Goal: Information Seeking & Learning: Learn about a topic

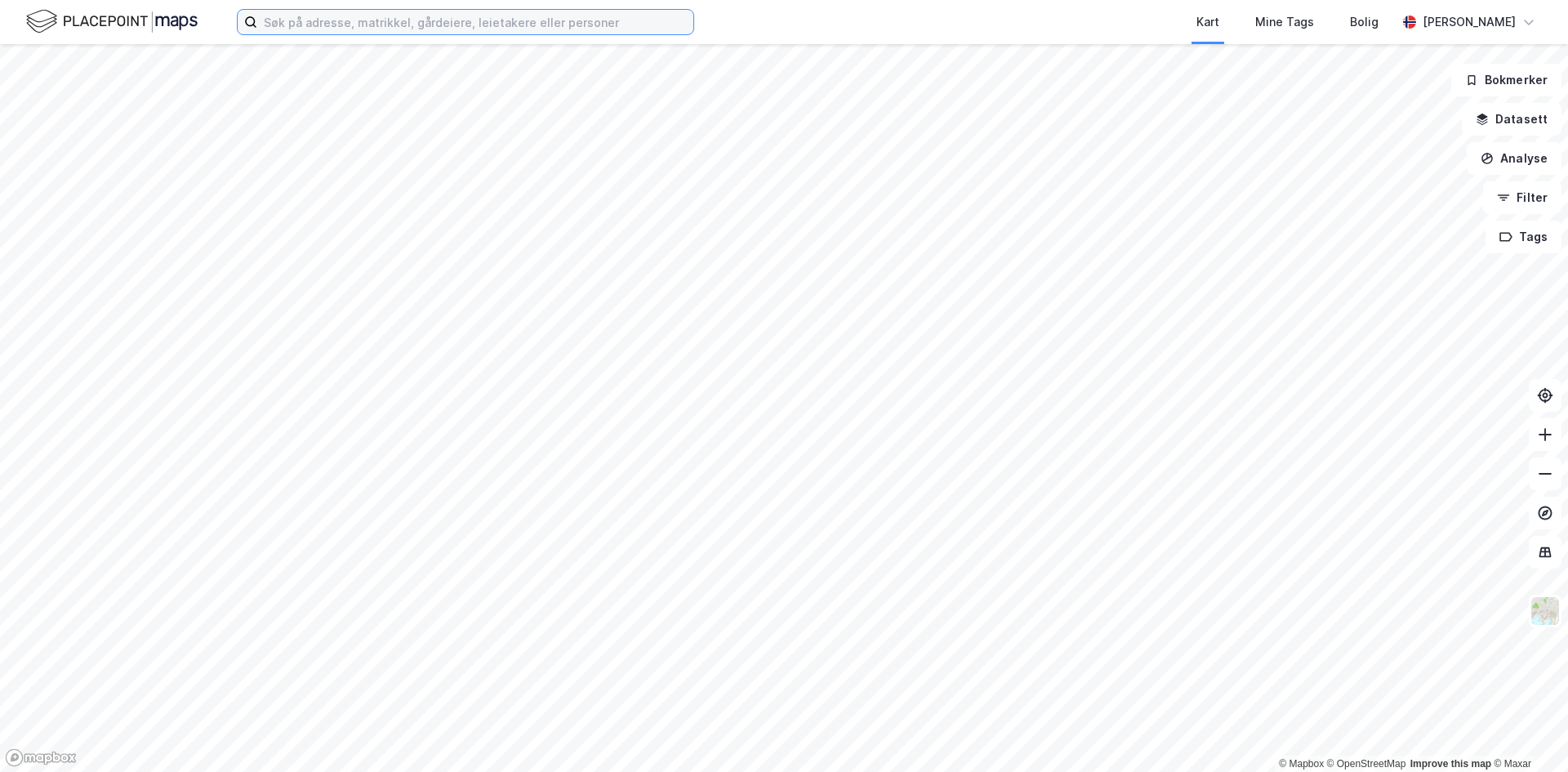
click at [337, 25] on input at bounding box center [475, 22] width 436 height 25
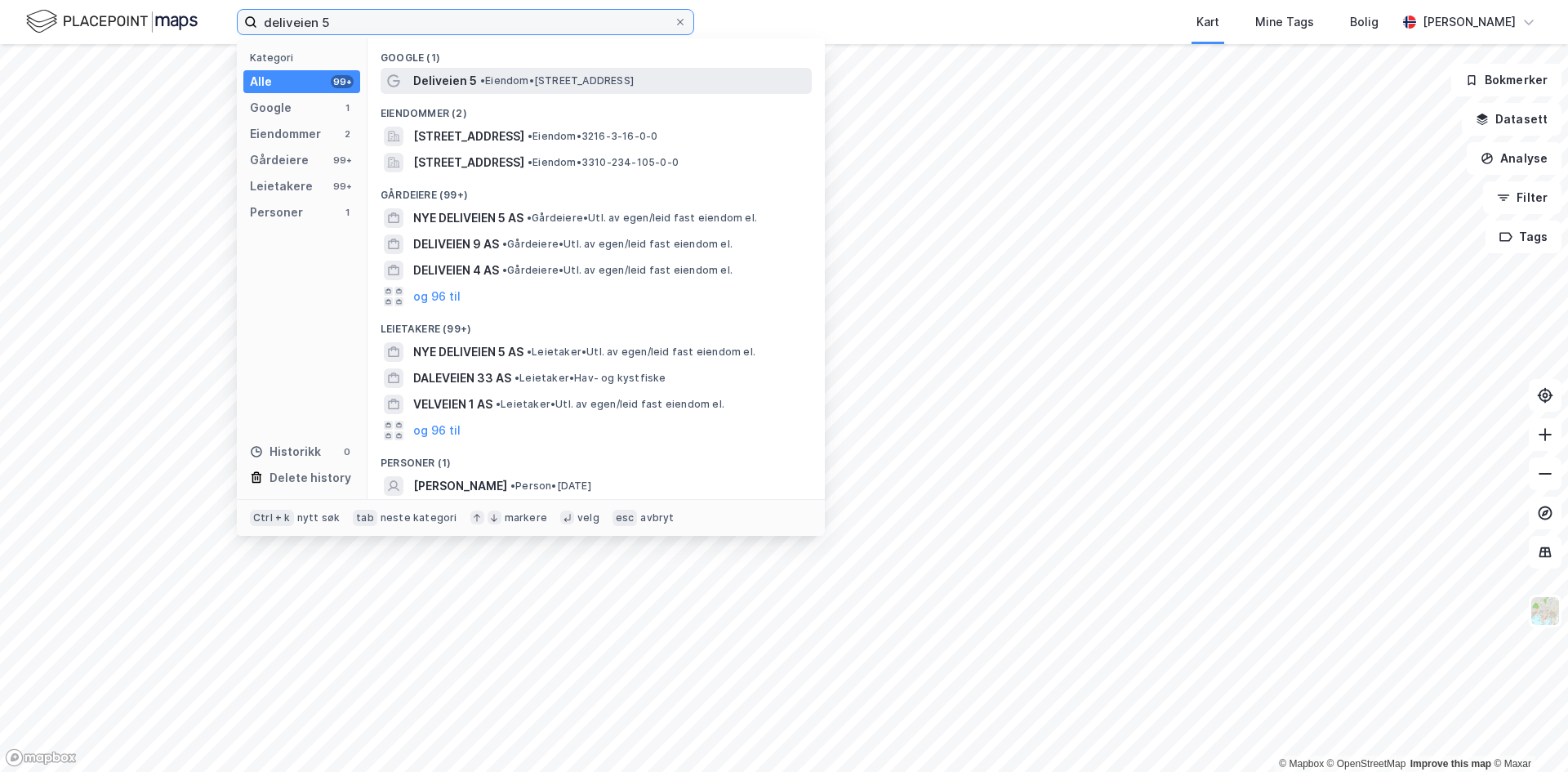
type input "deliveien 5"
click at [471, 82] on span "Deliveien 5" at bounding box center [445, 81] width 64 height 19
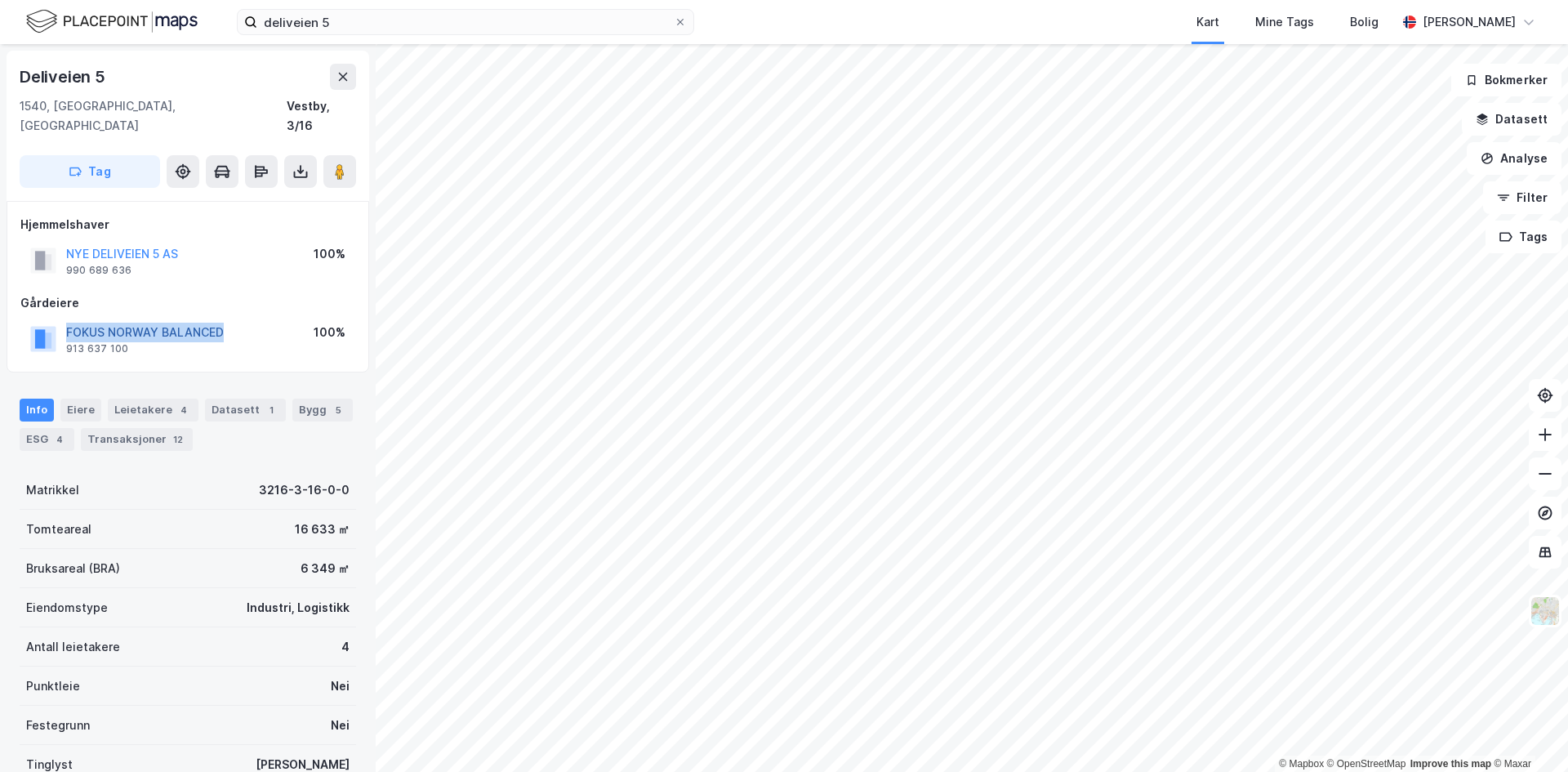
drag, startPoint x: 224, startPoint y: 310, endPoint x: 66, endPoint y: 310, distance: 158.0
click at [66, 320] on div "FOKUS NORWAY BALANCED 913 637 100 100%" at bounding box center [187, 339] width 334 height 40
copy button "FOKUS NORWAY BALANCED"
click at [76, 399] on div "Eiere" at bounding box center [81, 410] width 41 height 23
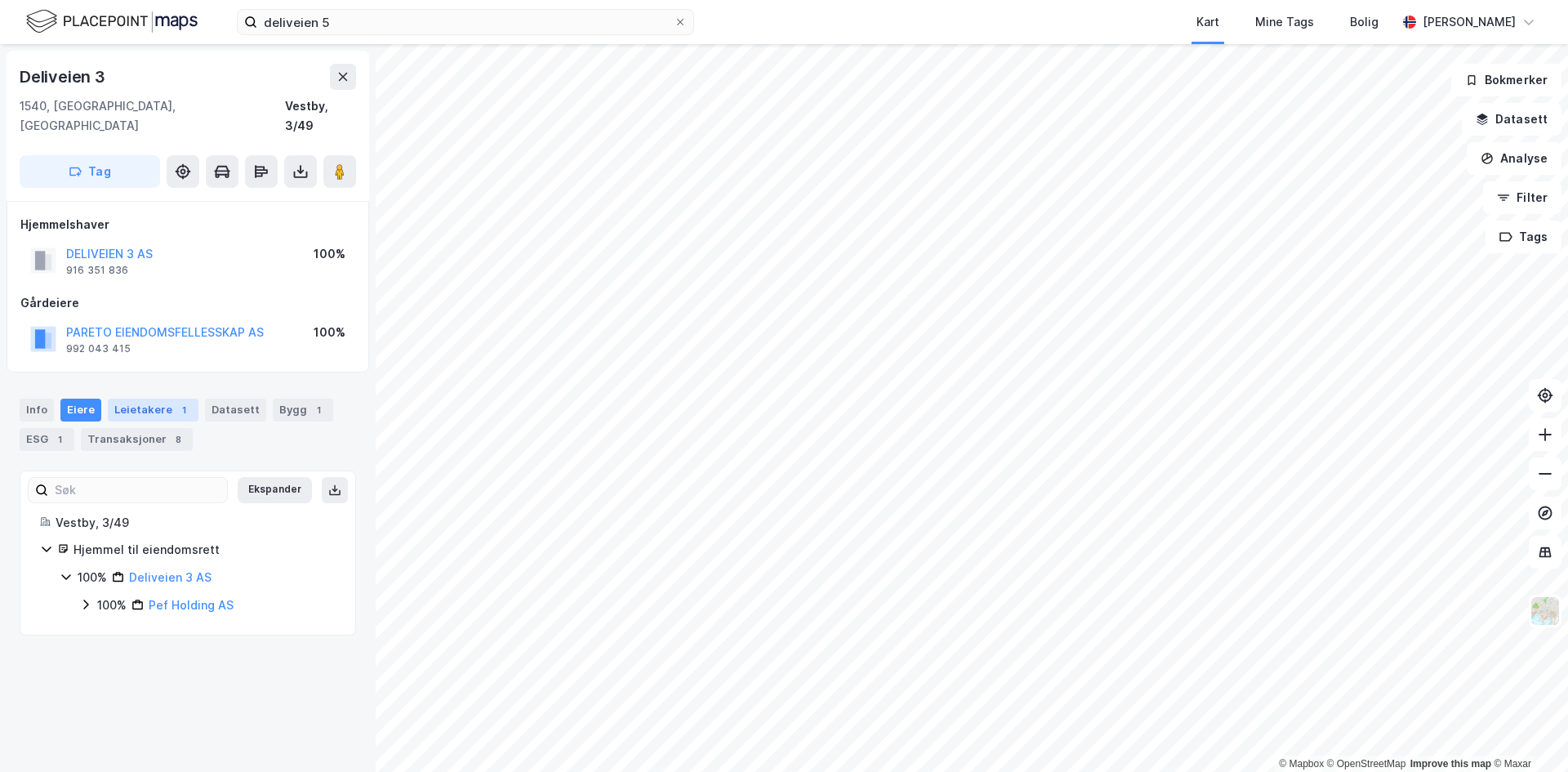
click at [133, 399] on div "Leietakere 1" at bounding box center [153, 410] width 90 height 23
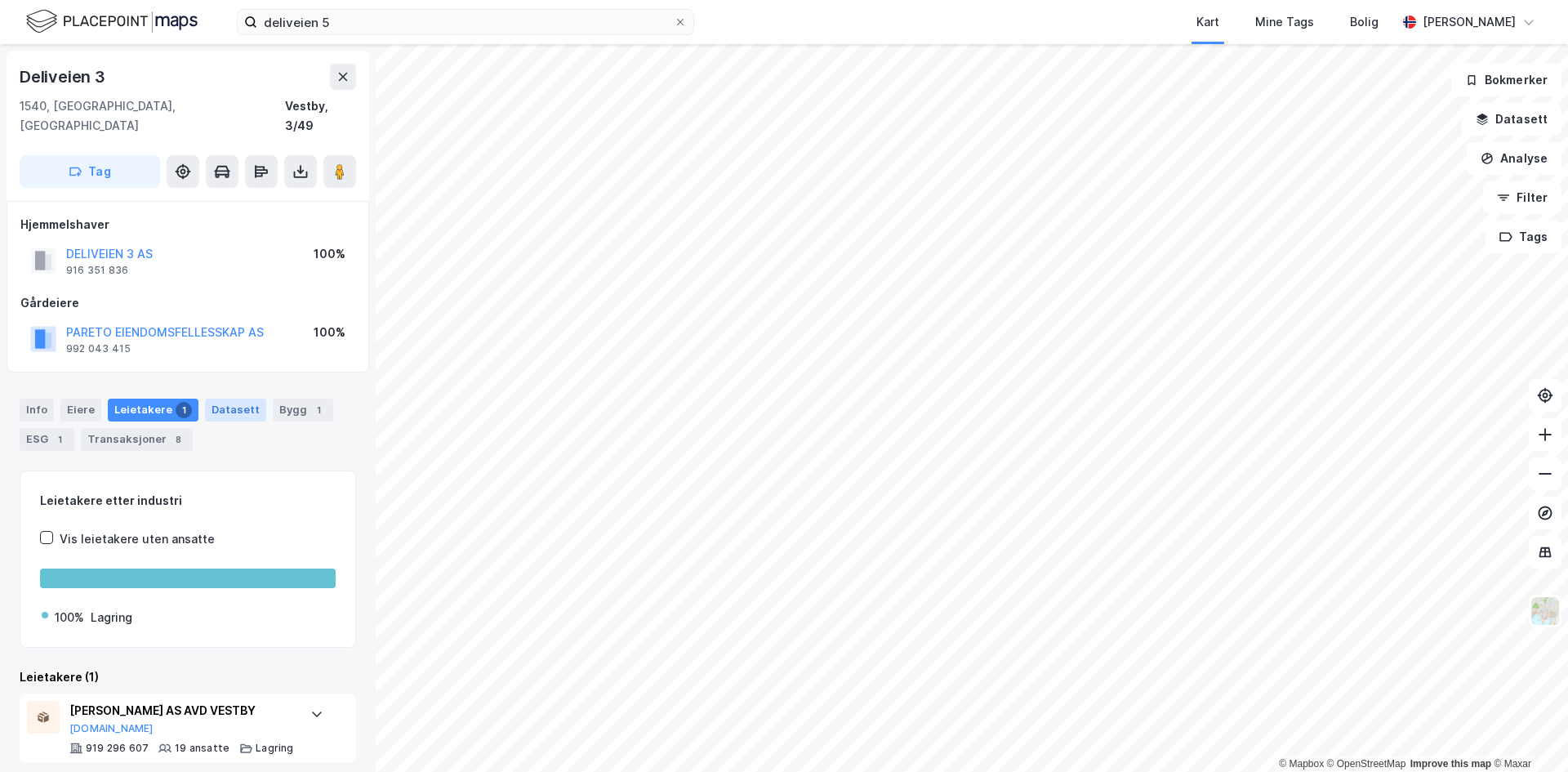
click at [221, 399] on div "Datasett" at bounding box center [236, 410] width 61 height 23
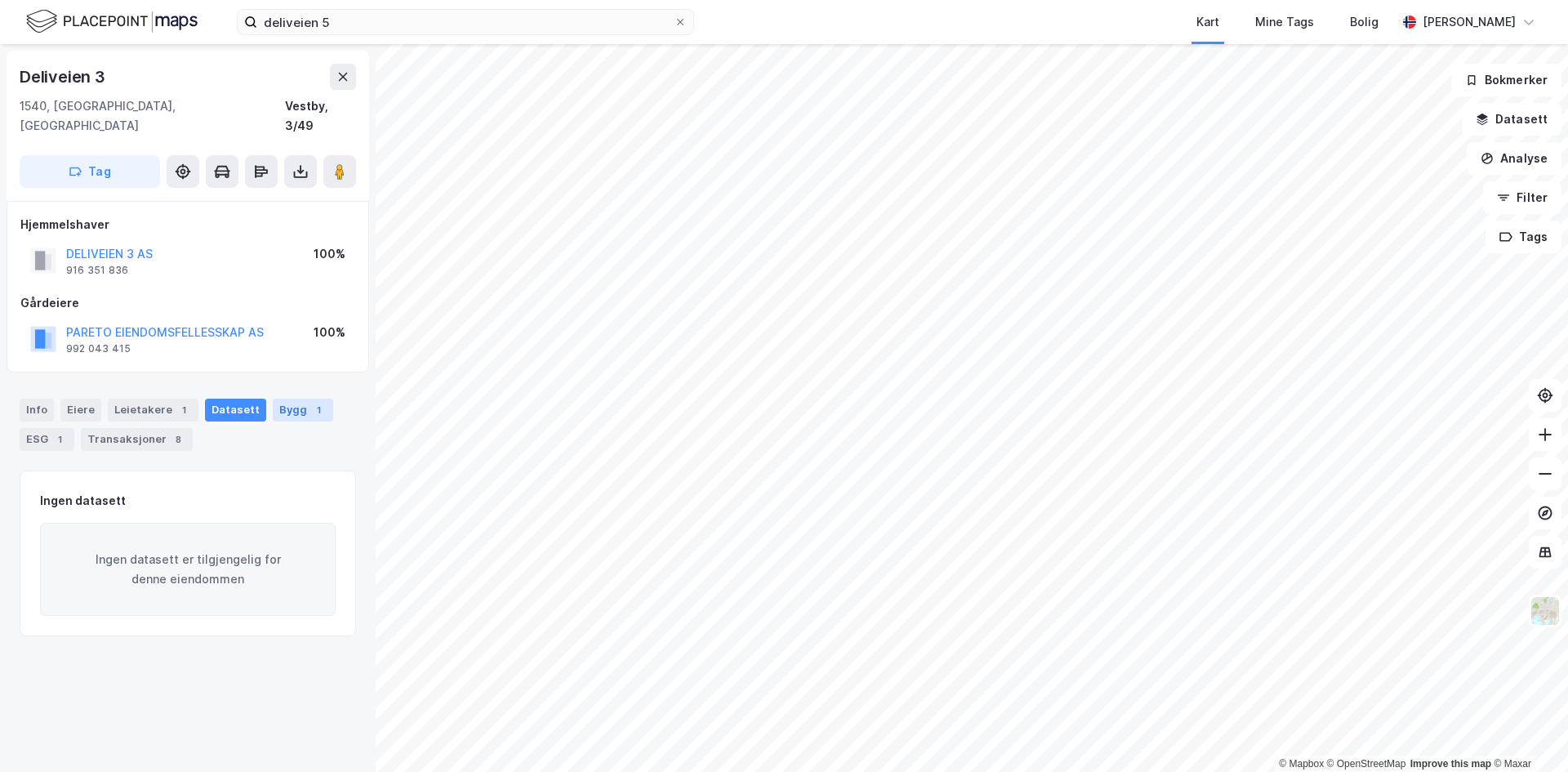
click at [284, 399] on div "Bygg 1" at bounding box center [303, 410] width 61 height 23
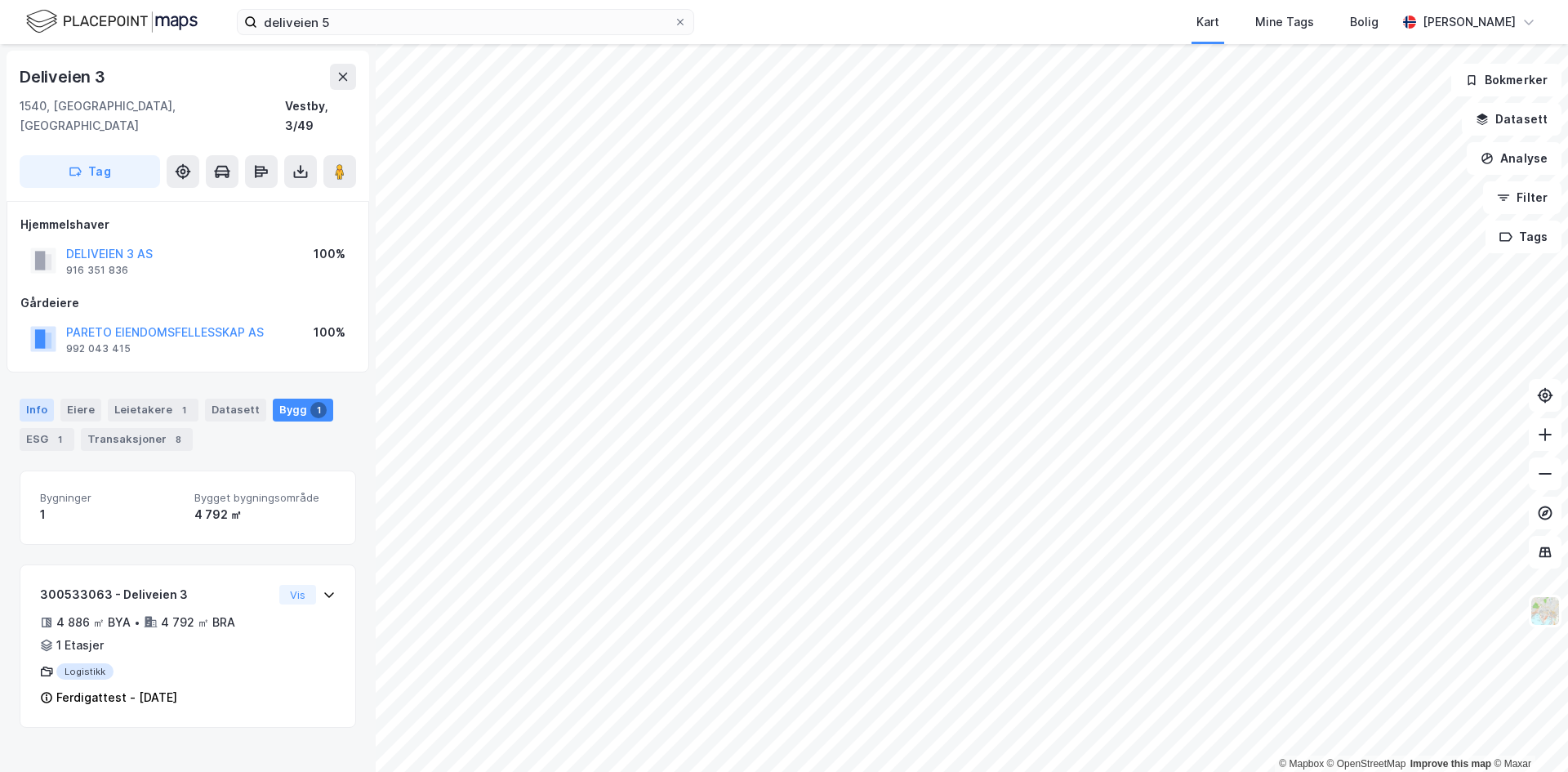
click at [43, 399] on div "Info" at bounding box center [36, 410] width 34 height 23
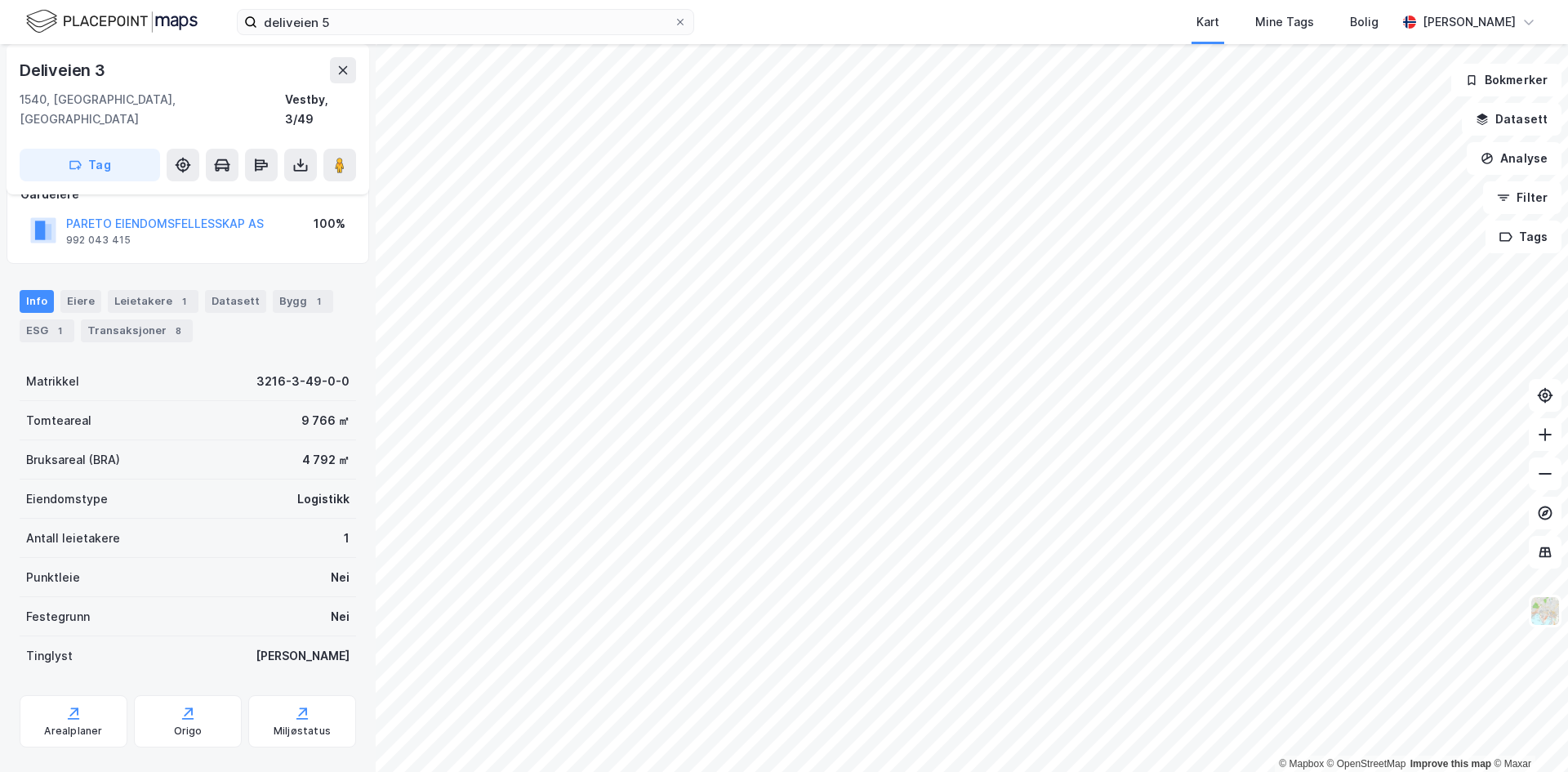
scroll to position [118, 0]
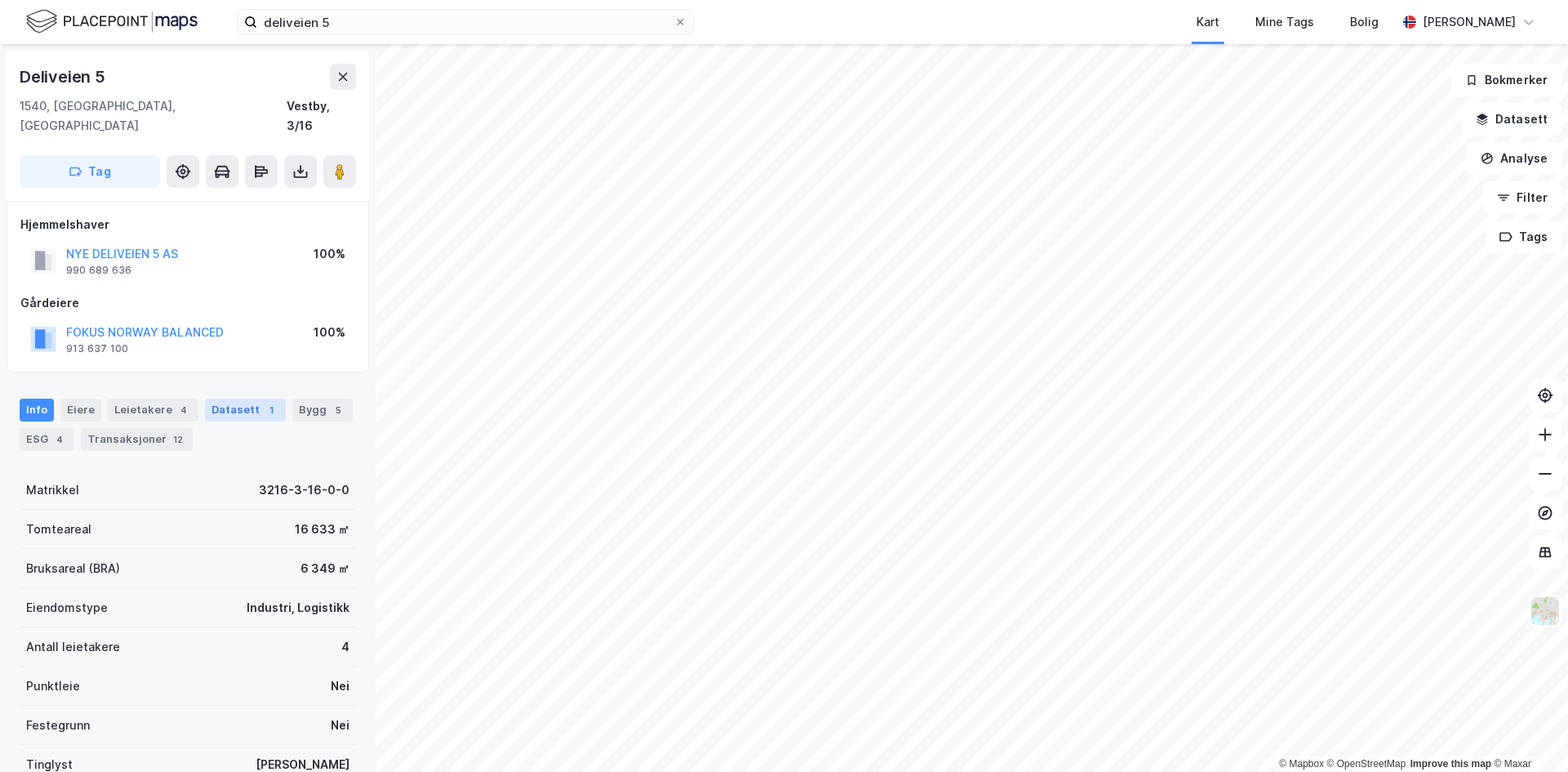
click at [241, 399] on div "Datasett 1" at bounding box center [246, 410] width 81 height 23
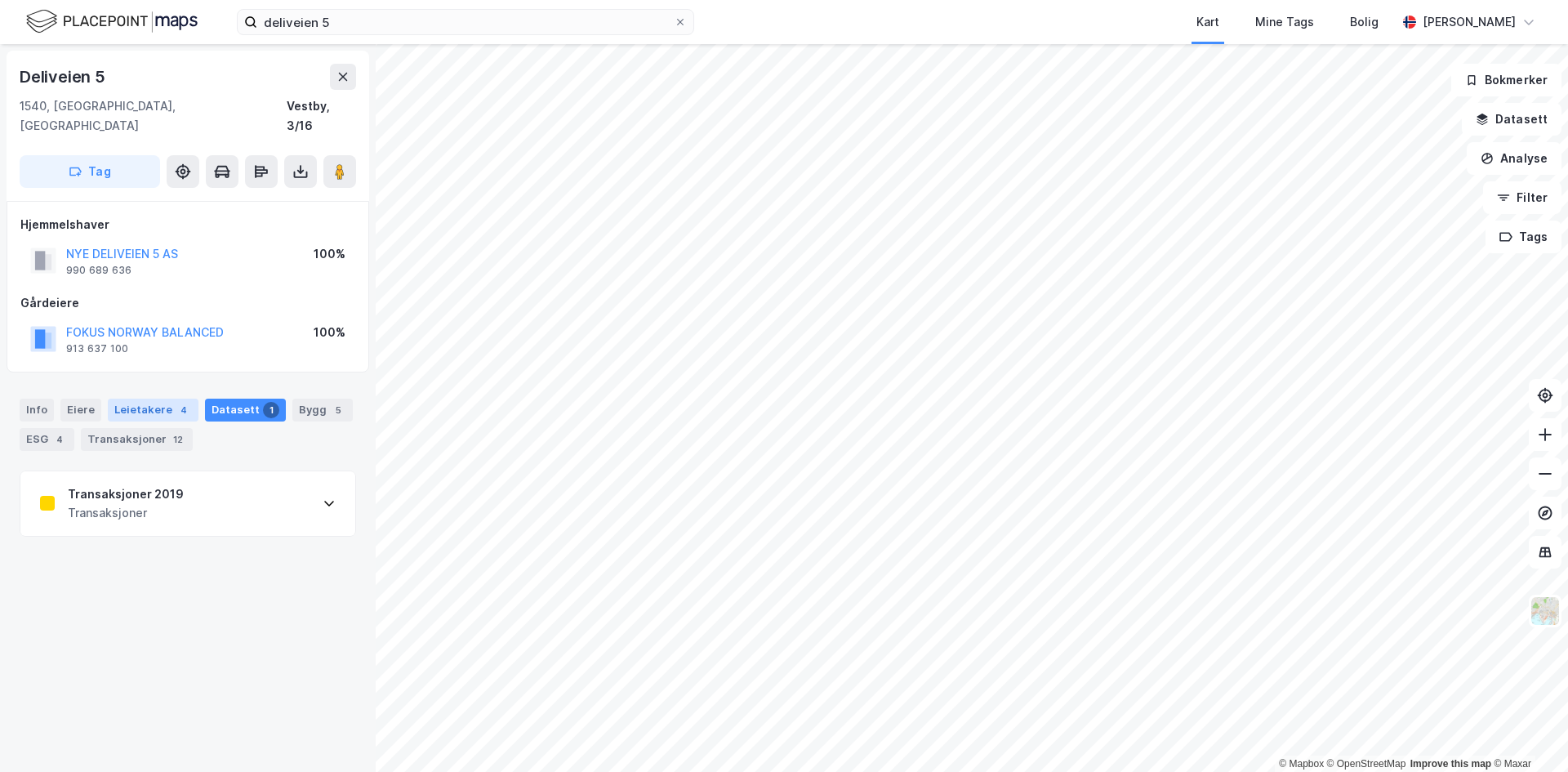
click at [136, 399] on div "Leietakere 4" at bounding box center [153, 410] width 90 height 23
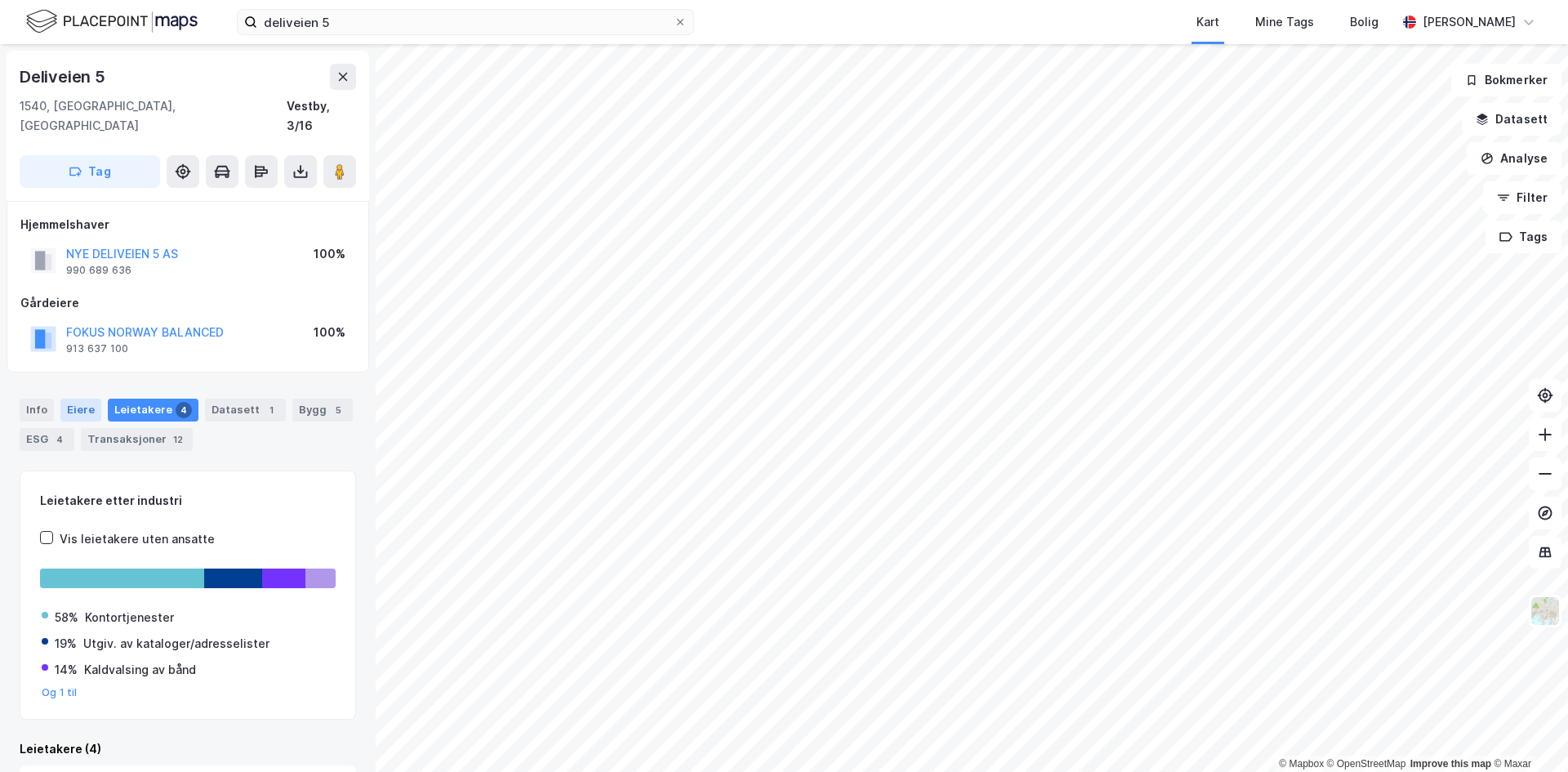
click at [79, 399] on div "Eiere" at bounding box center [81, 410] width 41 height 23
